Goal: Transaction & Acquisition: Purchase product/service

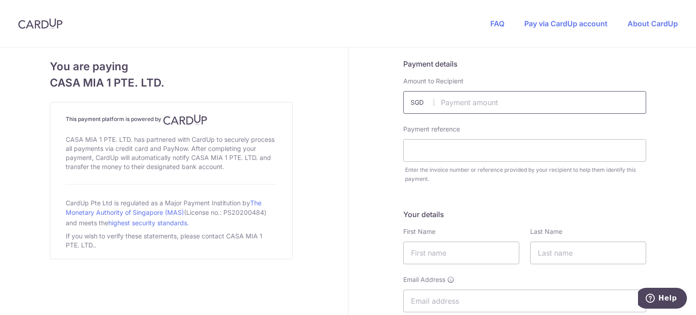
click at [472, 99] on input "text" at bounding box center [524, 102] width 243 height 23
type input "1685.90"
click at [455, 144] on input "text" at bounding box center [524, 150] width 243 height 23
type input "5e535b7a-c7f1-46b1-b442-3231a315cda"
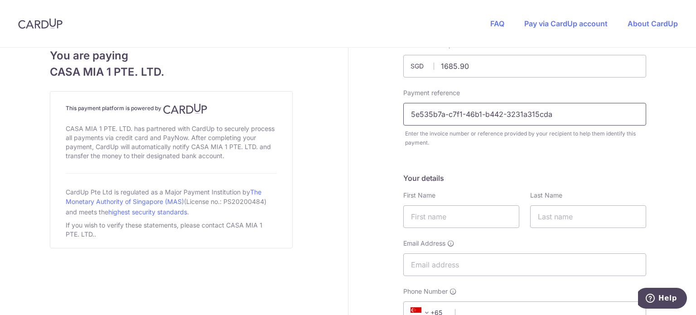
scroll to position [37, 0]
click at [445, 215] on input "text" at bounding box center [461, 215] width 116 height 23
type input "[PERSON_NAME]"
type input "[PERSON_NAME] [PERSON_NAME]"
type input "[EMAIL_ADDRESS][DOMAIN_NAME]"
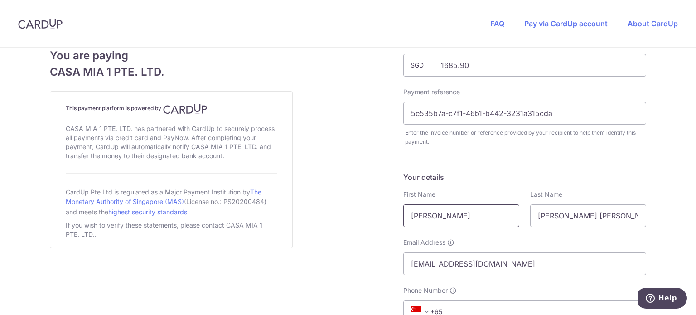
select select "65"
type input "84067351"
type input "637121"
type input "[STREET_ADDRESS]"
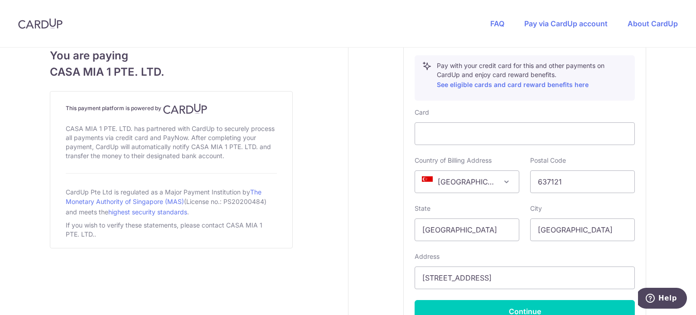
scroll to position [528, 0]
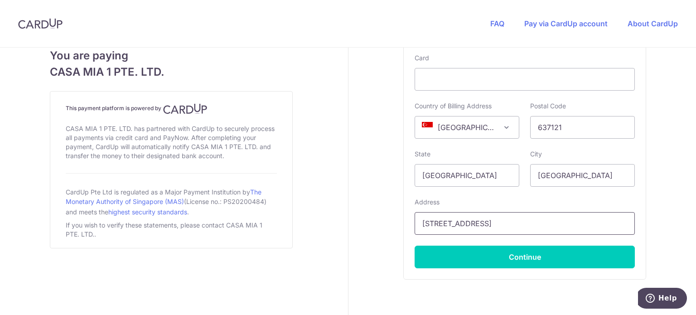
drag, startPoint x: 489, startPoint y: 225, endPoint x: 500, endPoint y: 224, distance: 10.9
click at [488, 225] on input "[STREET_ADDRESS]" at bounding box center [525, 223] width 220 height 23
drag, startPoint x: 594, startPoint y: 228, endPoint x: 404, endPoint y: 211, distance: 190.2
click at [404, 211] on div "Card Details Secure 256-bit SSL Pay with your credit card for this and other pa…" at bounding box center [525, 125] width 242 height 308
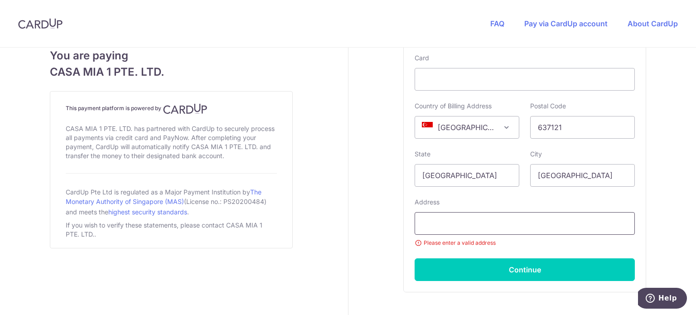
click at [436, 218] on input "text" at bounding box center [525, 223] width 220 height 23
type input "06-01, Paradise Palms, [STREET_ADDRESS][PERSON_NAME]"
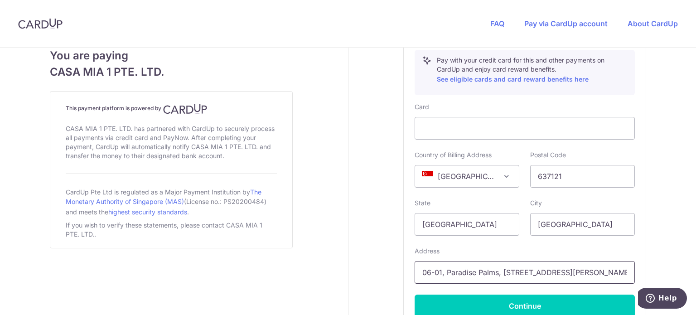
scroll to position [477, 0]
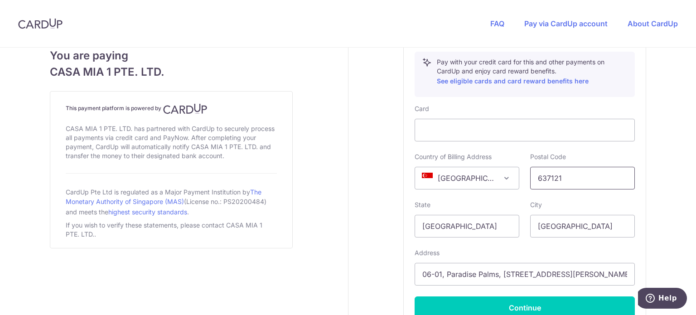
drag, startPoint x: 572, startPoint y: 183, endPoint x: 525, endPoint y: 182, distance: 47.6
click at [525, 182] on div "Postal Code 637121" at bounding box center [583, 170] width 116 height 37
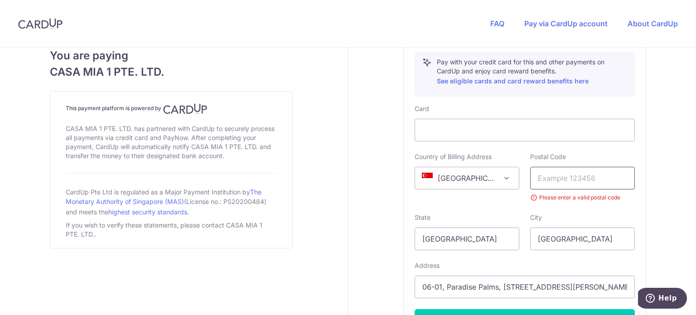
type input "3"
type input "439198"
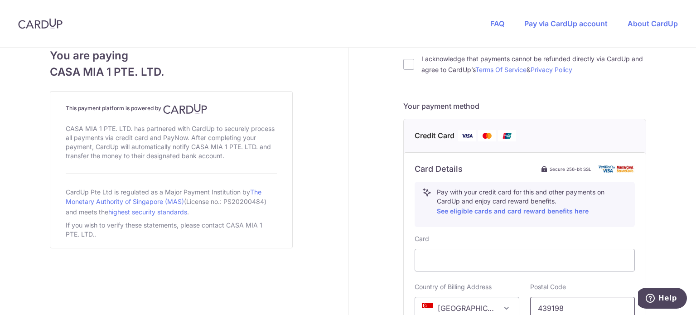
scroll to position [212, 0]
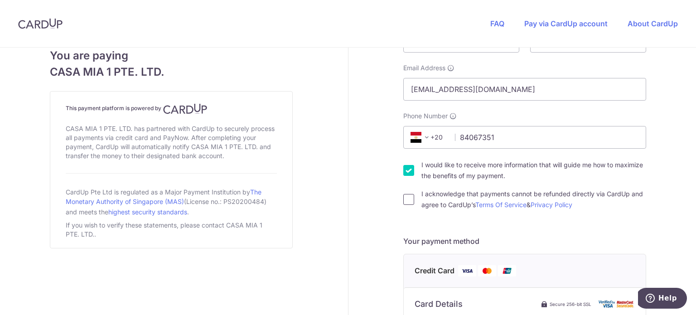
click at [403, 199] on input "I acknowledge that payments cannot be refunded directly via CardUp and agree to…" at bounding box center [408, 199] width 11 height 11
checkbox input "true"
click at [437, 136] on span "+20" at bounding box center [428, 137] width 41 height 11
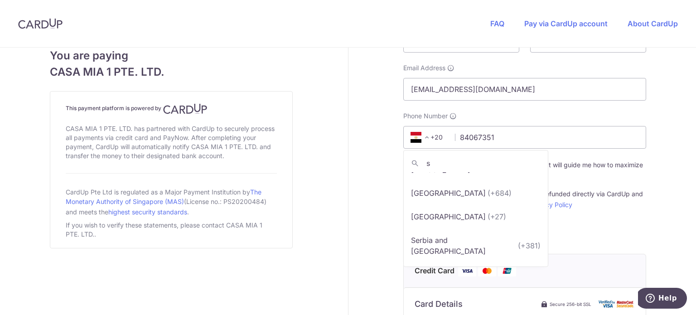
scroll to position [0, 0]
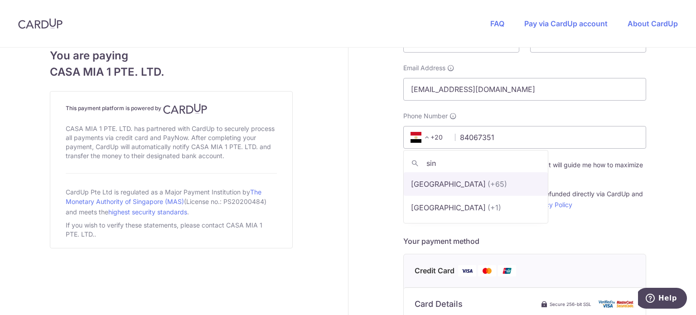
type input "sin"
select select "199"
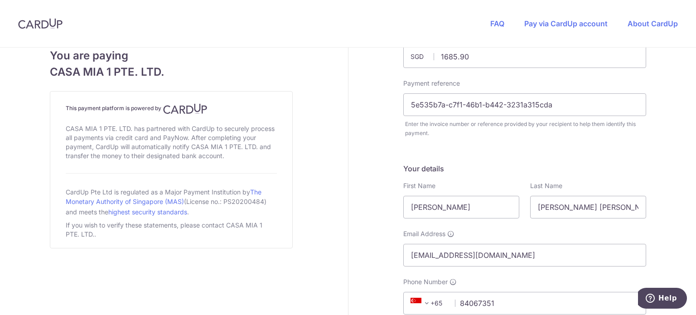
scroll to position [45, 0]
drag, startPoint x: 532, startPoint y: 207, endPoint x: 688, endPoint y: 224, distance: 157.3
type input "Reddy"
click at [474, 201] on input "[PERSON_NAME]" at bounding box center [461, 207] width 116 height 23
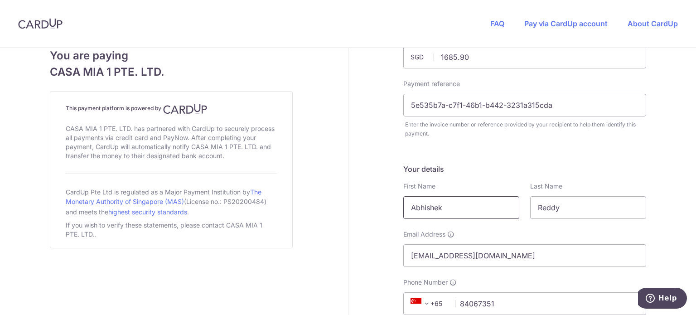
type input "Abhishek"
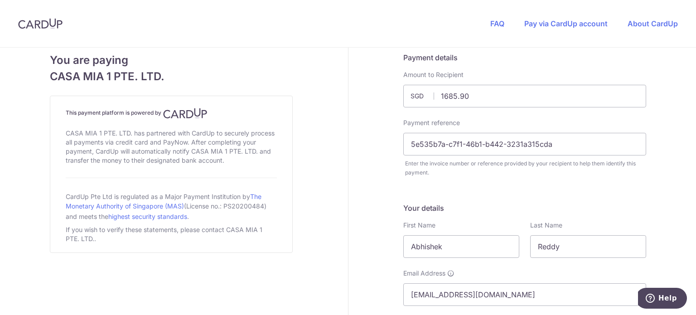
scroll to position [0, 0]
